Goal: Find contact information: Find contact information

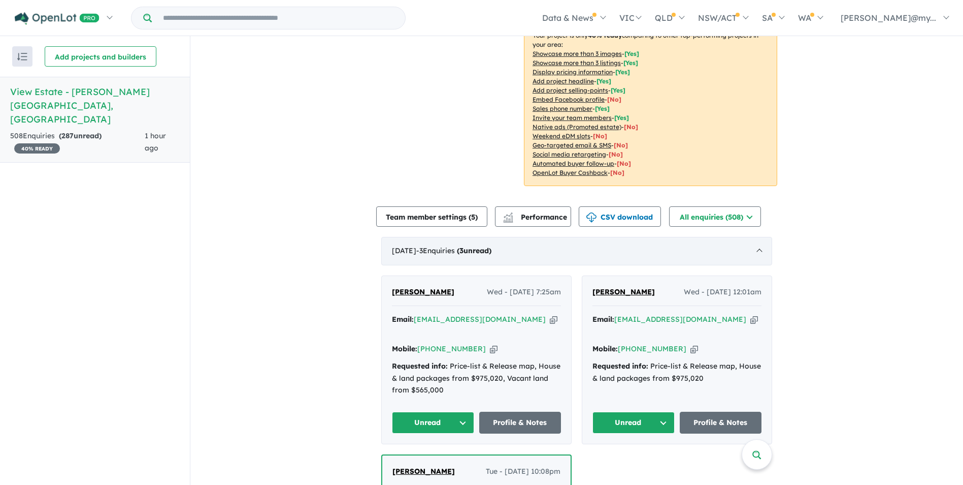
scroll to position [203, 0]
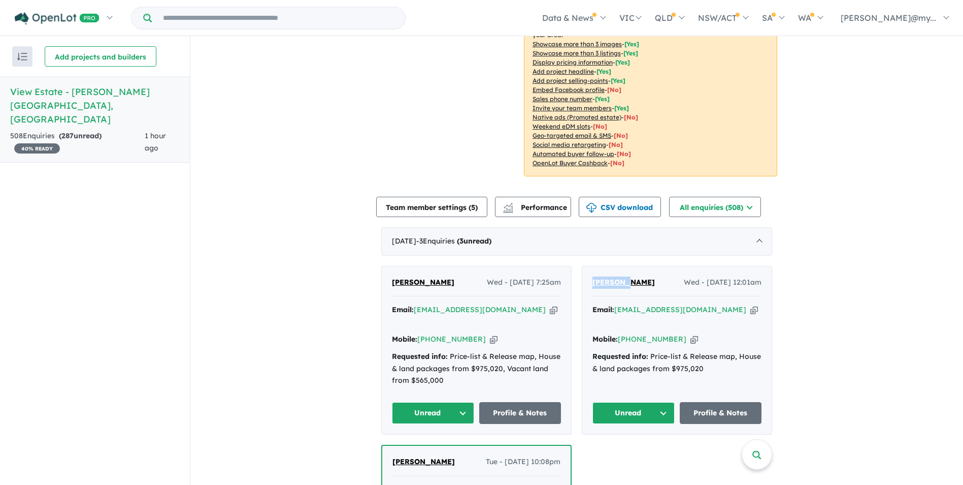
drag, startPoint x: 624, startPoint y: 267, endPoint x: 589, endPoint y: 267, distance: 34.5
click at [589, 267] on div "[PERSON_NAME] Wed - [DATE] 12:01am Email: [PERSON_NAME][EMAIL_ADDRESS][DOMAIN_N…" at bounding box center [677, 350] width 189 height 168
copy span "[PERSON_NAME]"
click at [751, 304] on icon "button" at bounding box center [755, 309] width 8 height 11
copy span "[PERSON_NAME]"
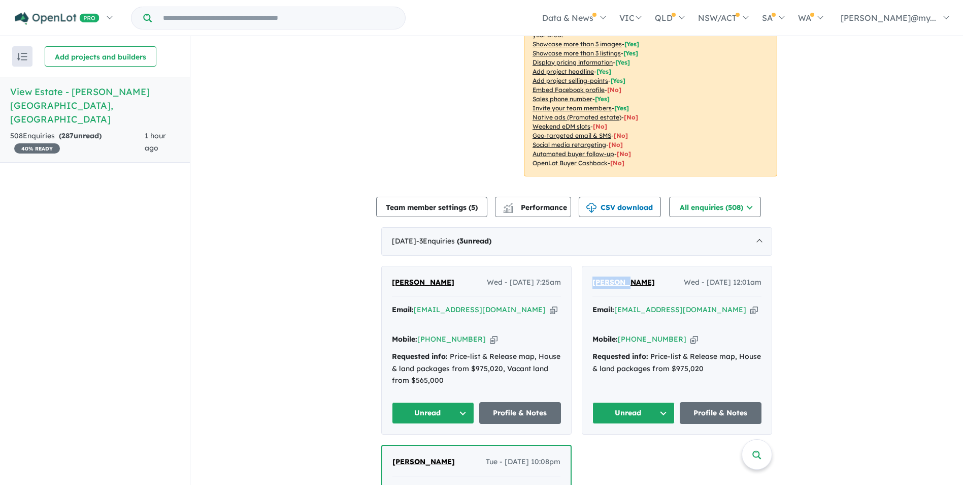
drag, startPoint x: 682, startPoint y: 312, endPoint x: 709, endPoint y: 313, distance: 27.4
click at [691, 334] on icon "button" at bounding box center [695, 339] width 8 height 11
copy span "[PERSON_NAME]"
drag, startPoint x: 468, startPoint y: 272, endPoint x: 392, endPoint y: 270, distance: 76.7
click at [392, 276] on div "[PERSON_NAME] Wed - [DATE] 7:25am" at bounding box center [476, 286] width 169 height 20
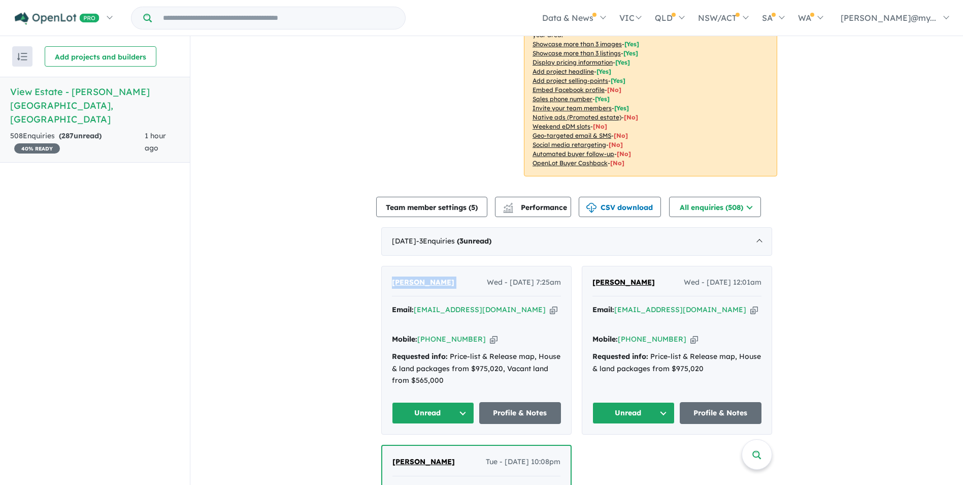
copy span "[PERSON_NAME]"
click at [550, 304] on icon "button" at bounding box center [554, 309] width 8 height 11
copy span "[PERSON_NAME]"
drag, startPoint x: 478, startPoint y: 313, endPoint x: 517, endPoint y: 310, distance: 38.7
click at [490, 334] on icon "button" at bounding box center [494, 339] width 8 height 11
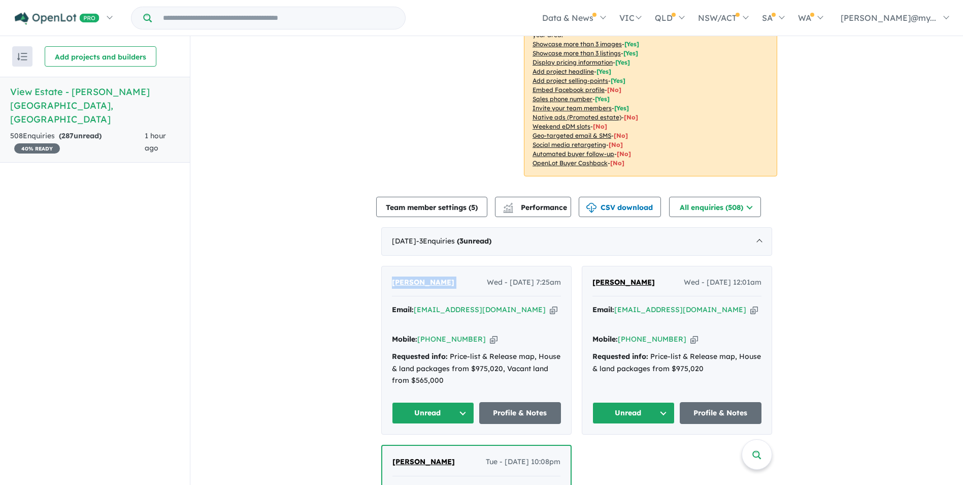
copy span "[PERSON_NAME]"
